Goal: Task Accomplishment & Management: Manage account settings

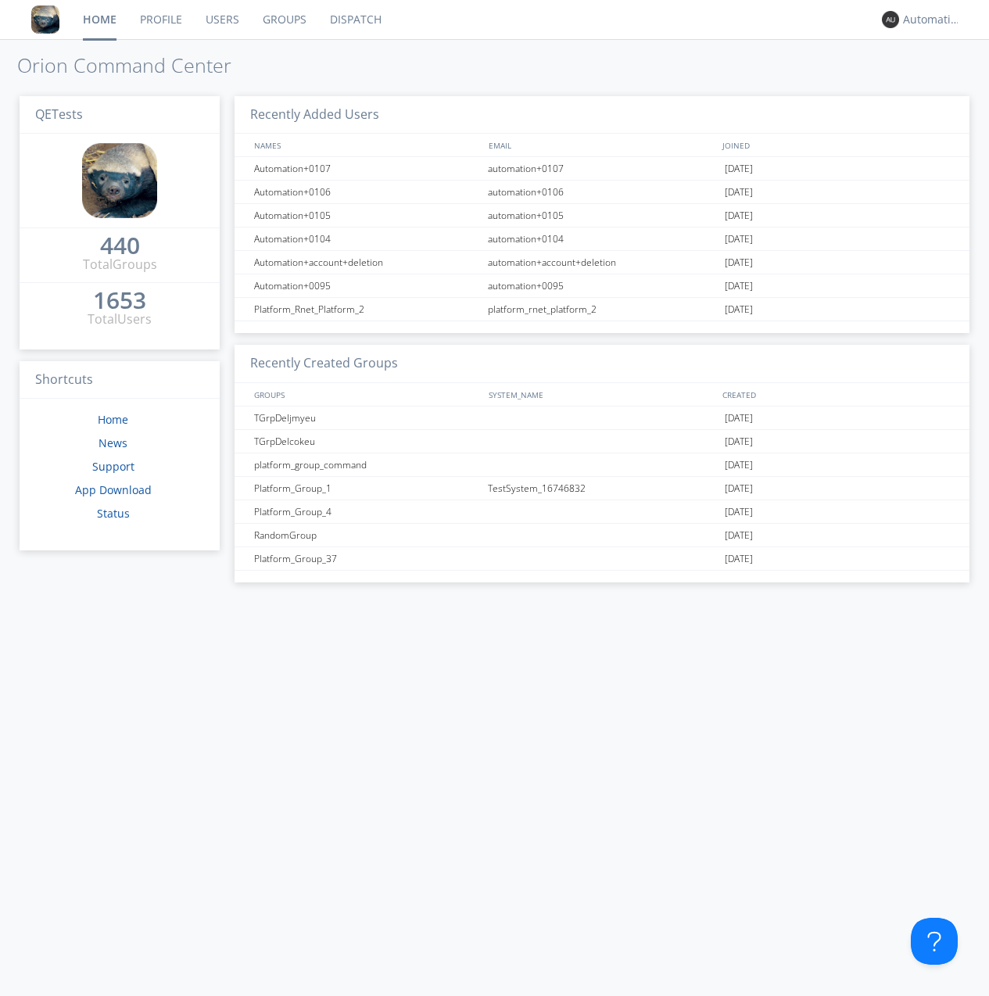
click at [283, 20] on link "Groups" at bounding box center [284, 19] width 67 height 39
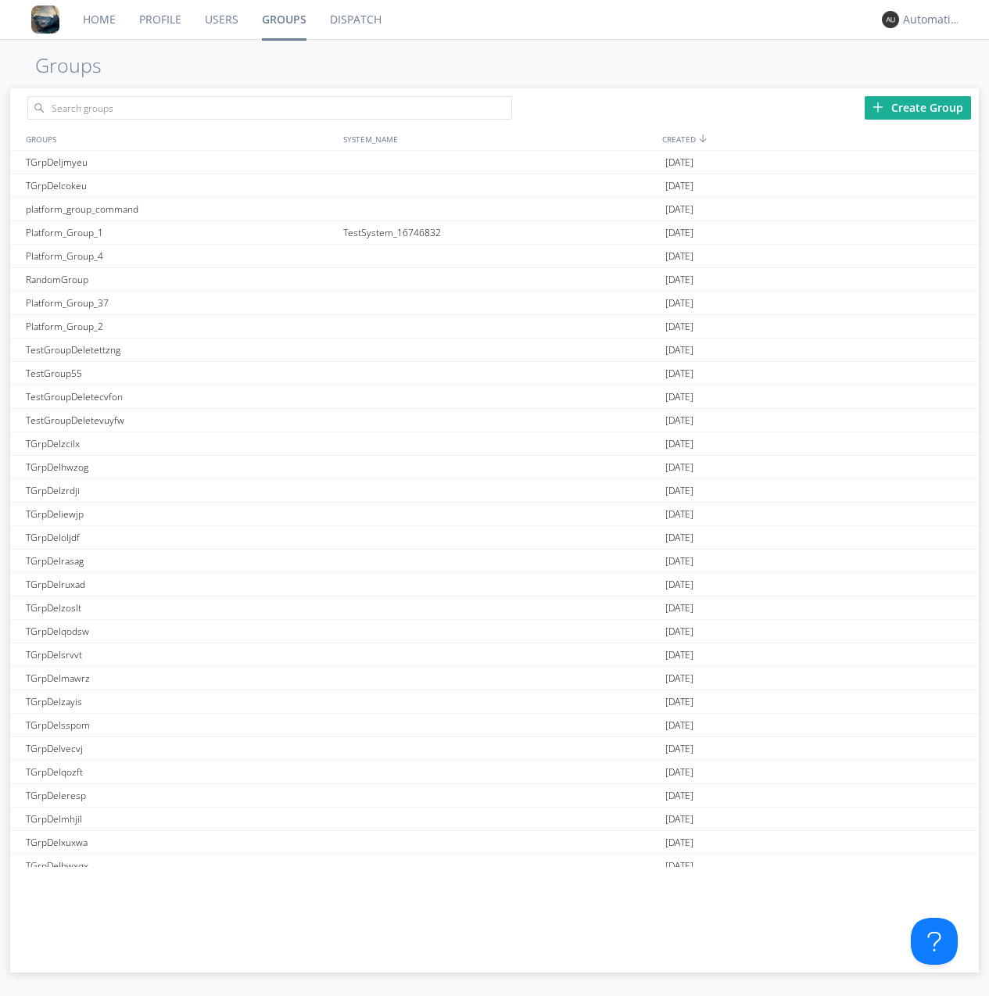
click at [918, 107] on div "Create Group" at bounding box center [918, 107] width 106 height 23
click at [283, 20] on link "Groups" at bounding box center [284, 19] width 68 height 39
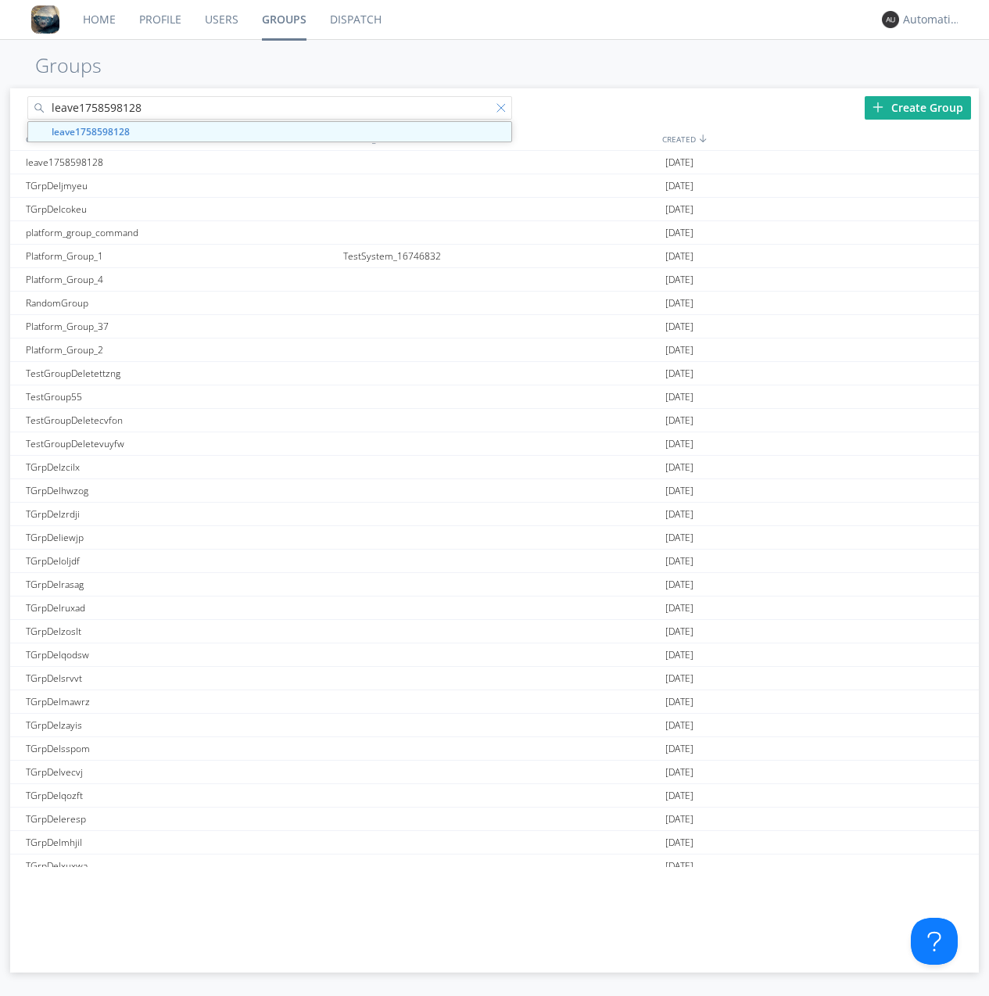
type input "leave1758598128"
click at [504, 110] on div at bounding box center [505, 111] width 16 height 16
type input "leave1758598128"
click at [180, 162] on div "leave1758598128" at bounding box center [181, 162] width 318 height 23
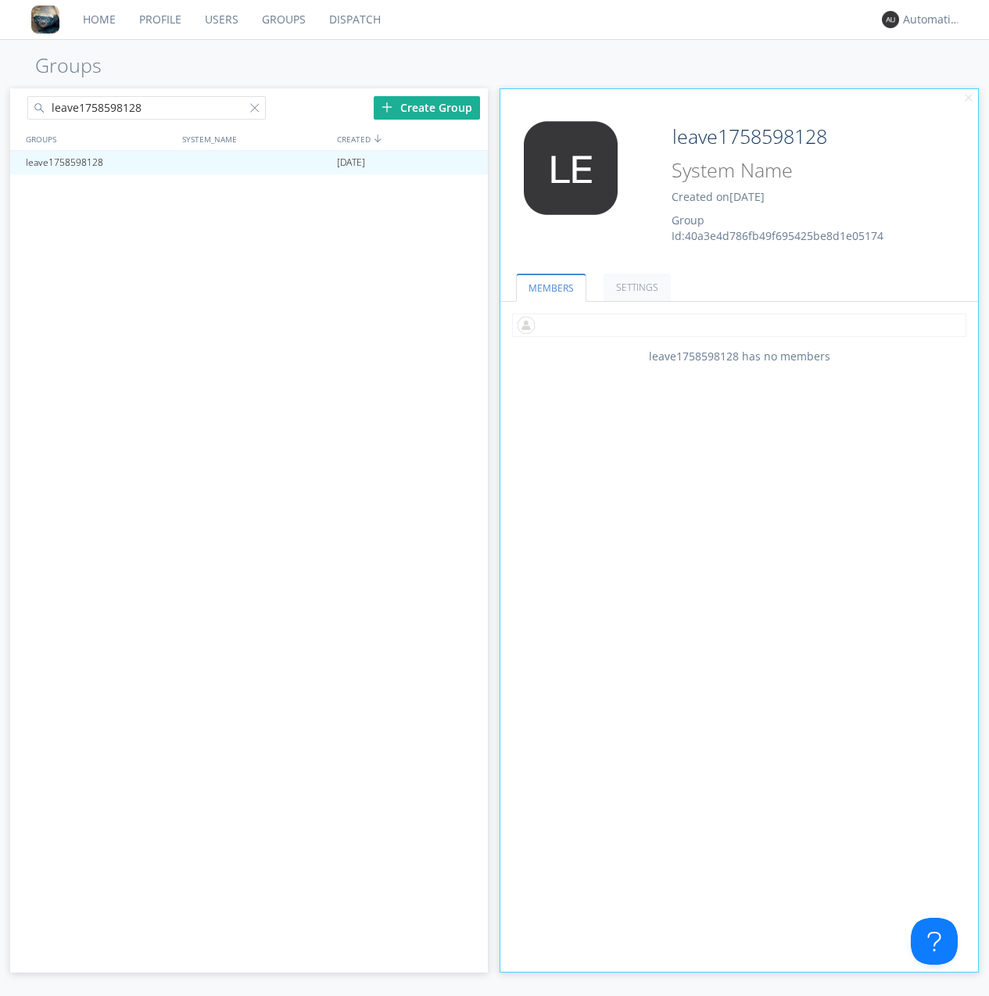
click at [739, 325] on input "text" at bounding box center [739, 325] width 454 height 23
type input "automation+0102"
click at [736, 325] on input "text" at bounding box center [739, 325] width 454 height 23
type input "automation+0103"
click at [736, 325] on input "text" at bounding box center [739, 325] width 454 height 23
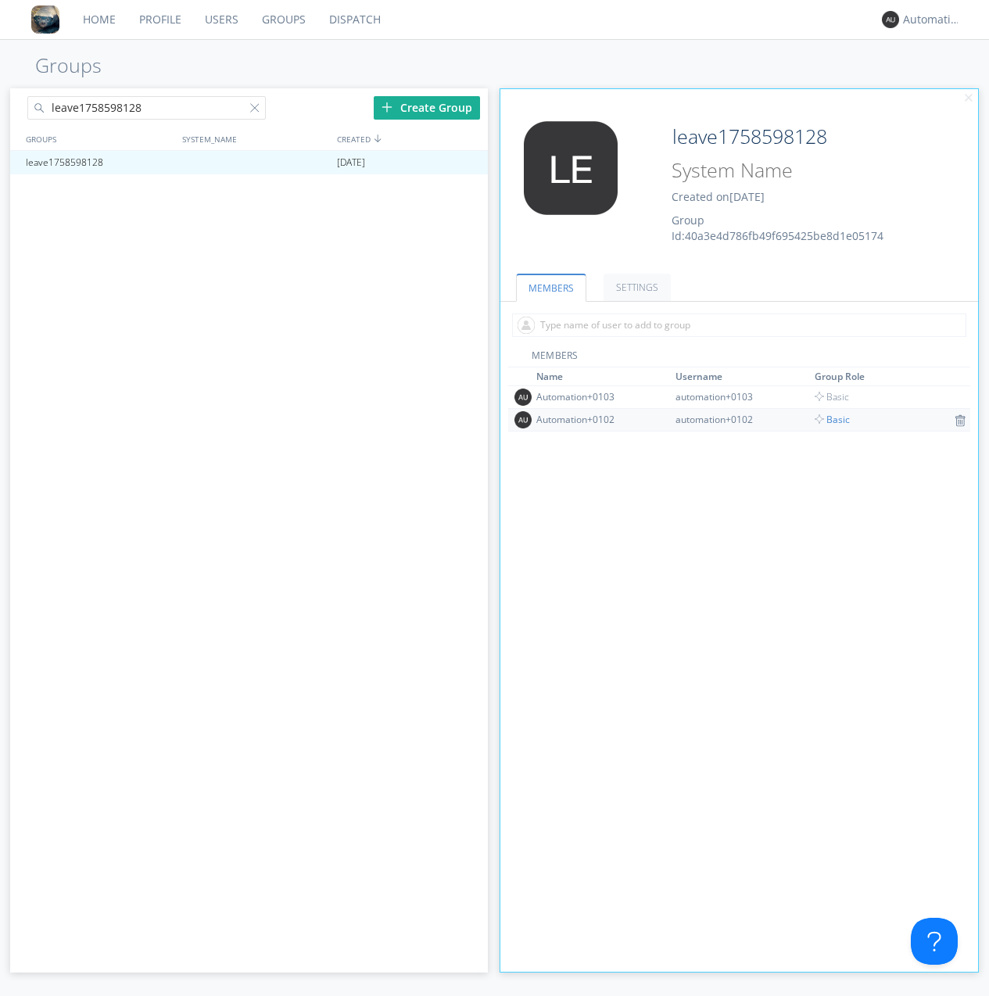
click at [828, 419] on span "Basic" at bounding box center [832, 419] width 35 height 13
click at [468, 163] on div at bounding box center [469, 162] width 16 height 13
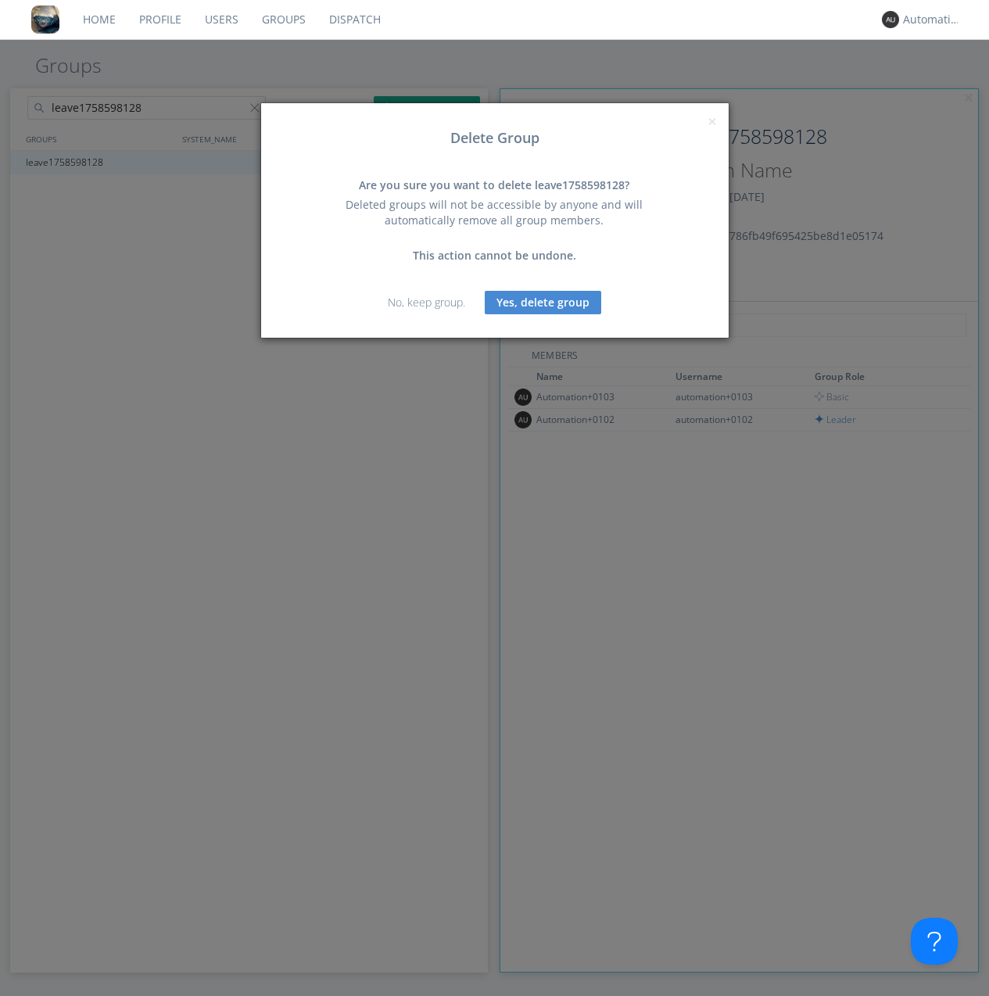
click at [543, 302] on button "Yes, delete group" at bounding box center [543, 302] width 117 height 23
